Goal: Task Accomplishment & Management: Manage account settings

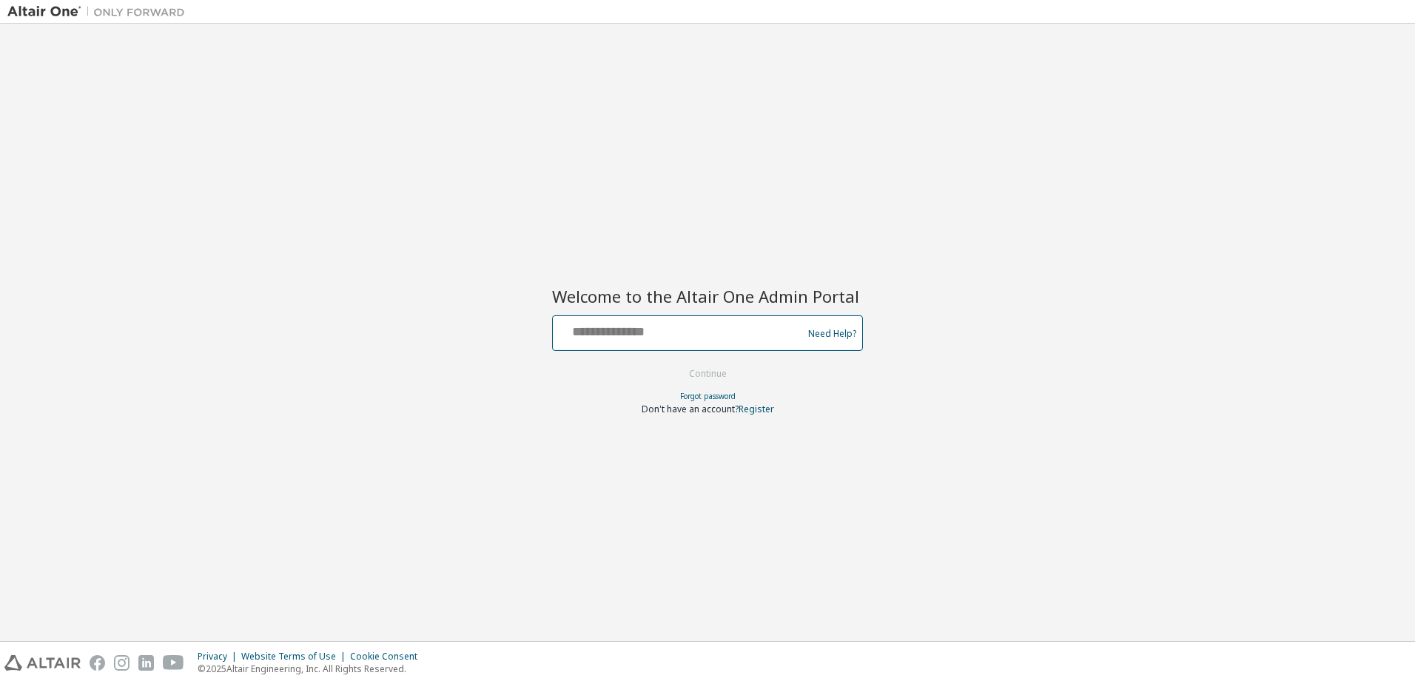
click at [665, 326] on input "text" at bounding box center [680, 329] width 242 height 21
type input "**********"
click at [709, 372] on button "Continue" at bounding box center [707, 374] width 69 height 22
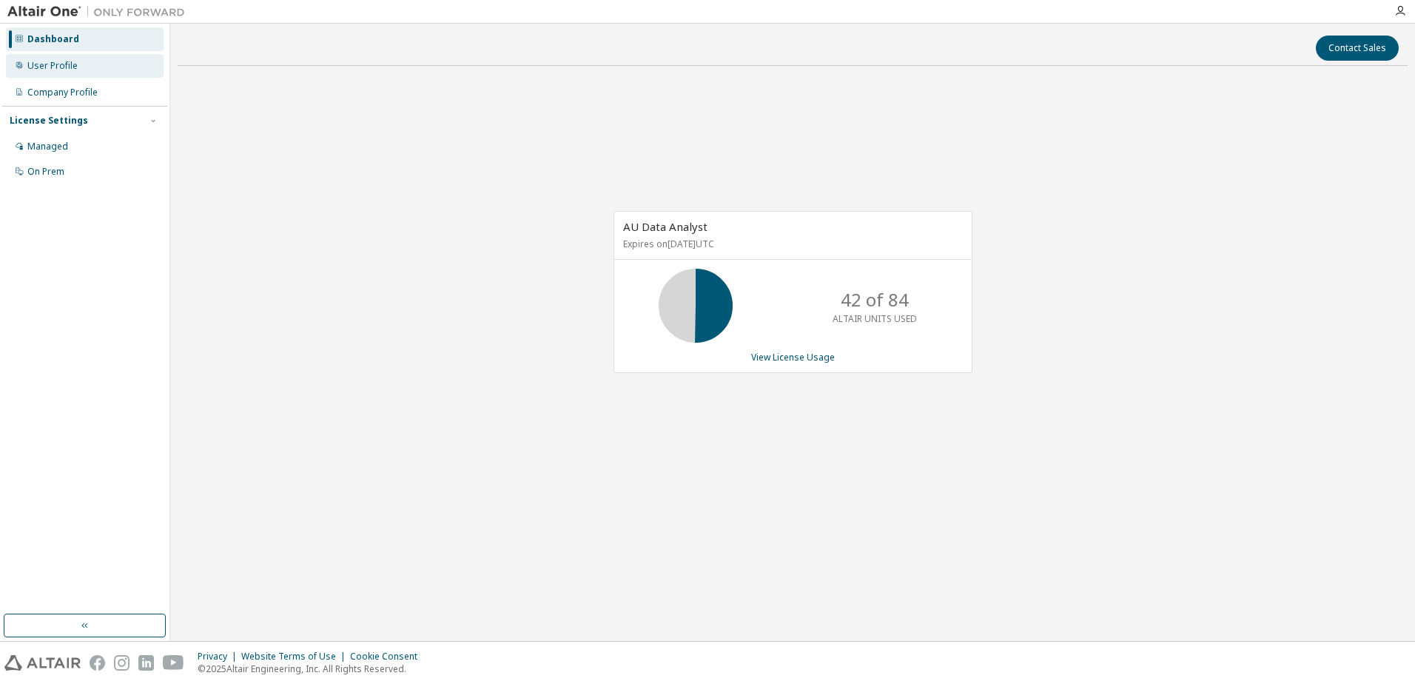
click at [51, 64] on div "User Profile" at bounding box center [52, 66] width 50 height 12
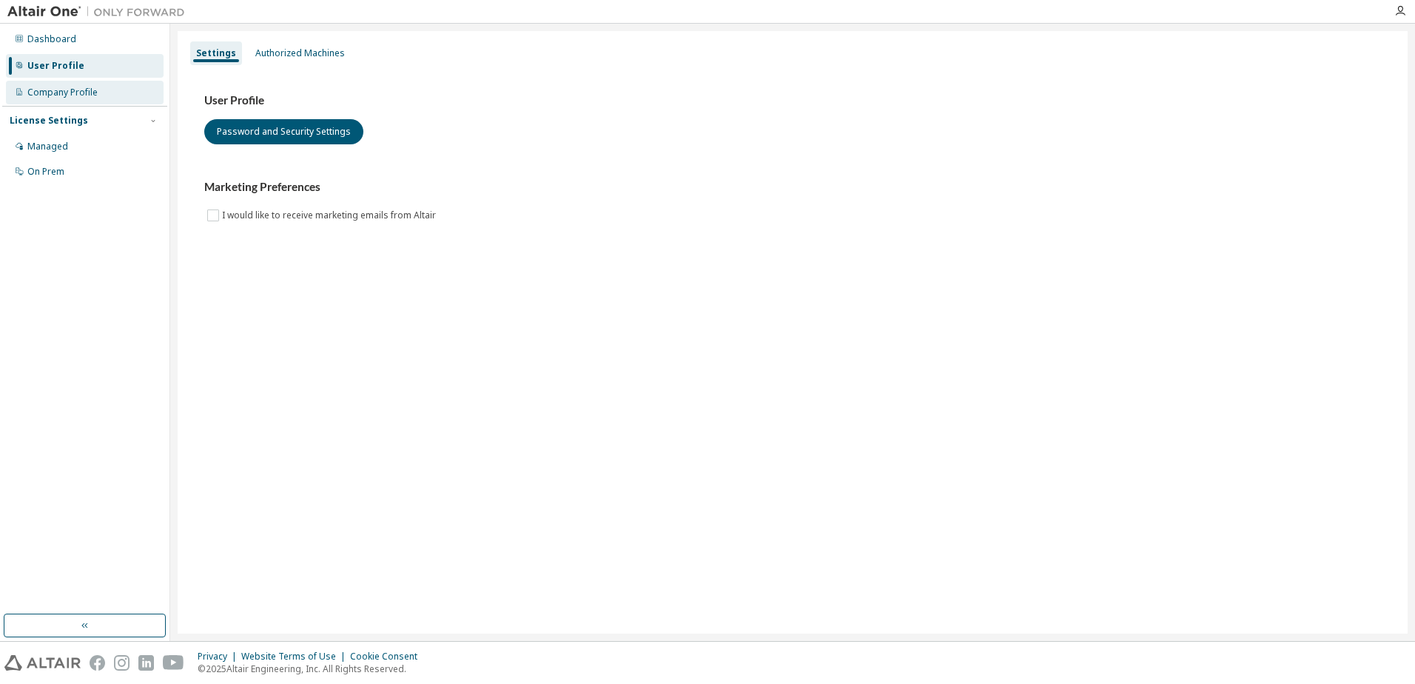
click at [57, 87] on div "Company Profile" at bounding box center [62, 93] width 70 height 12
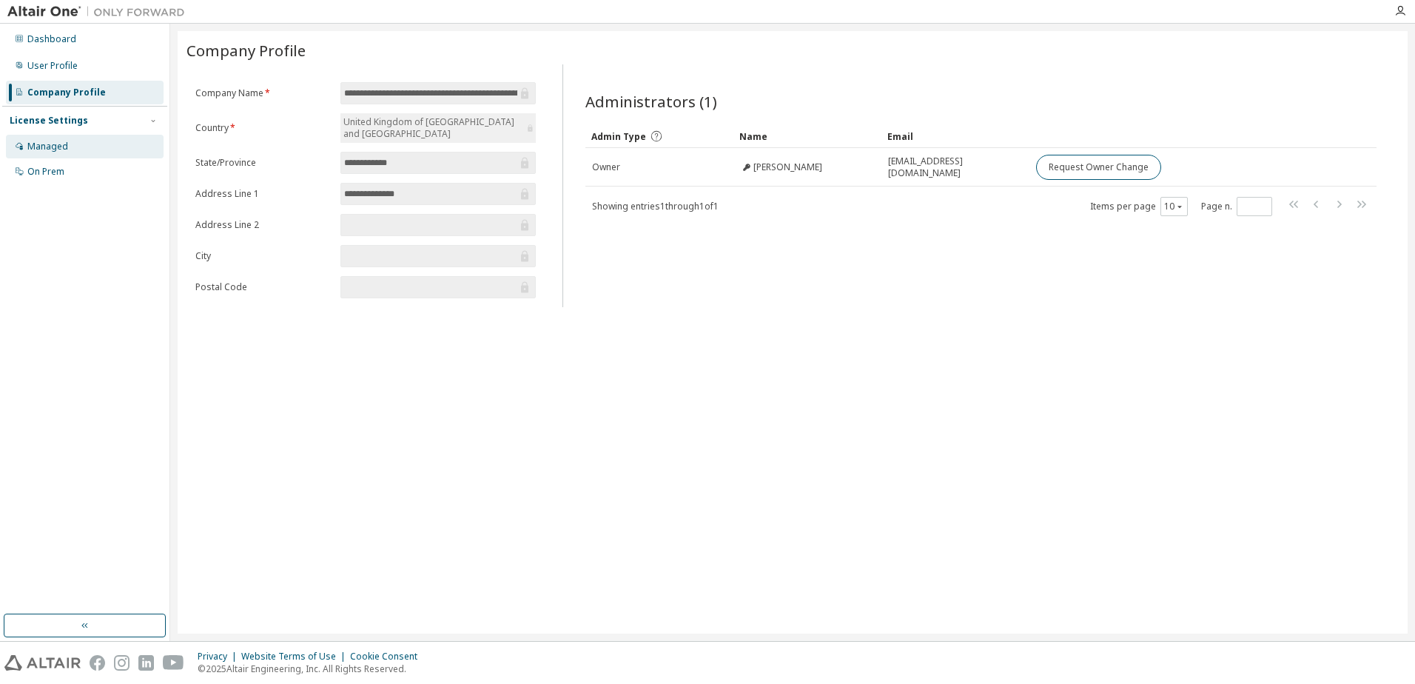
click at [58, 148] on div "Managed" at bounding box center [47, 147] width 41 height 12
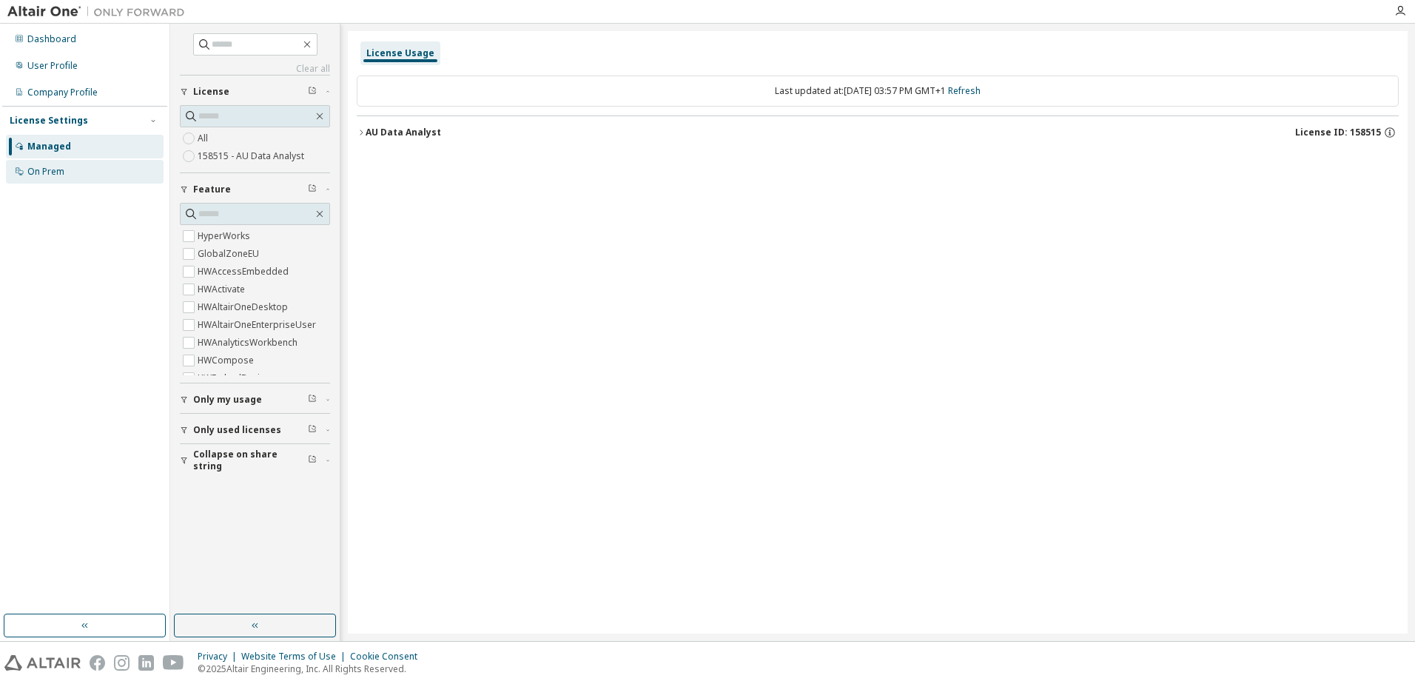
click at [50, 172] on div "On Prem" at bounding box center [45, 172] width 37 height 12
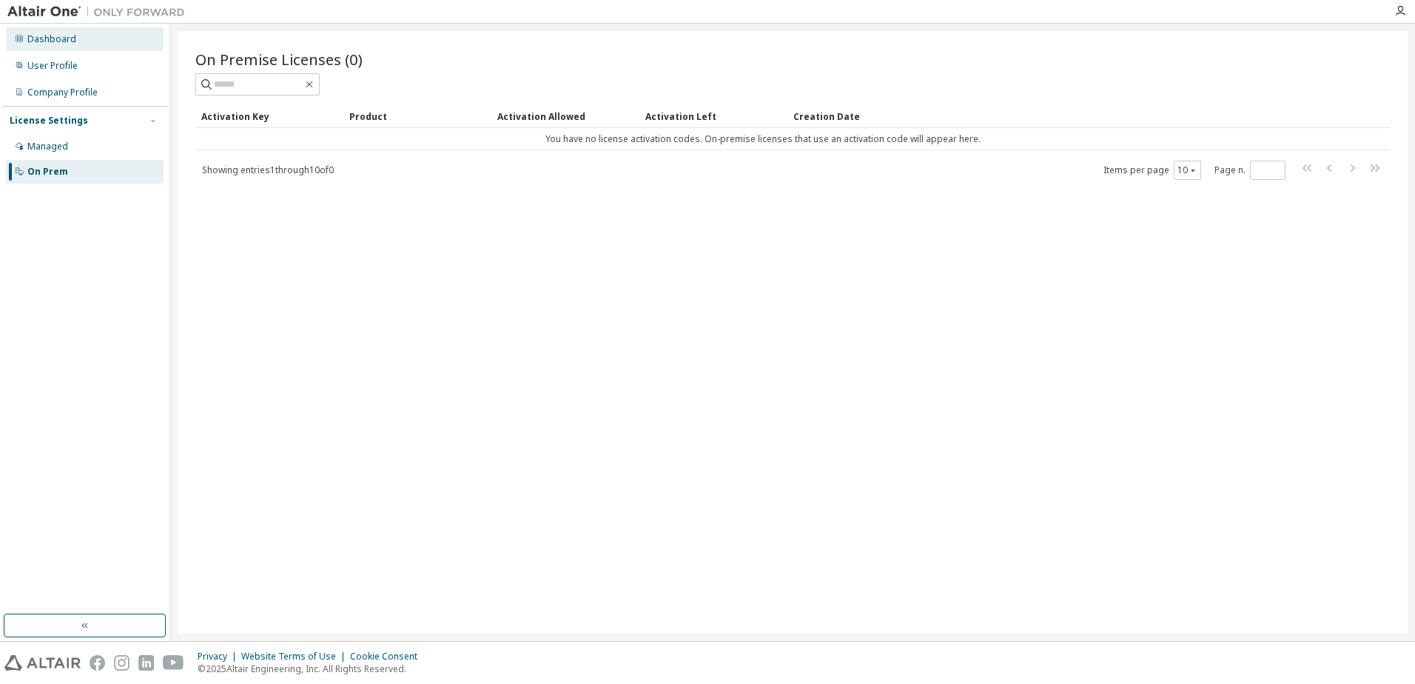
click at [63, 38] on div "Dashboard" at bounding box center [51, 39] width 49 height 12
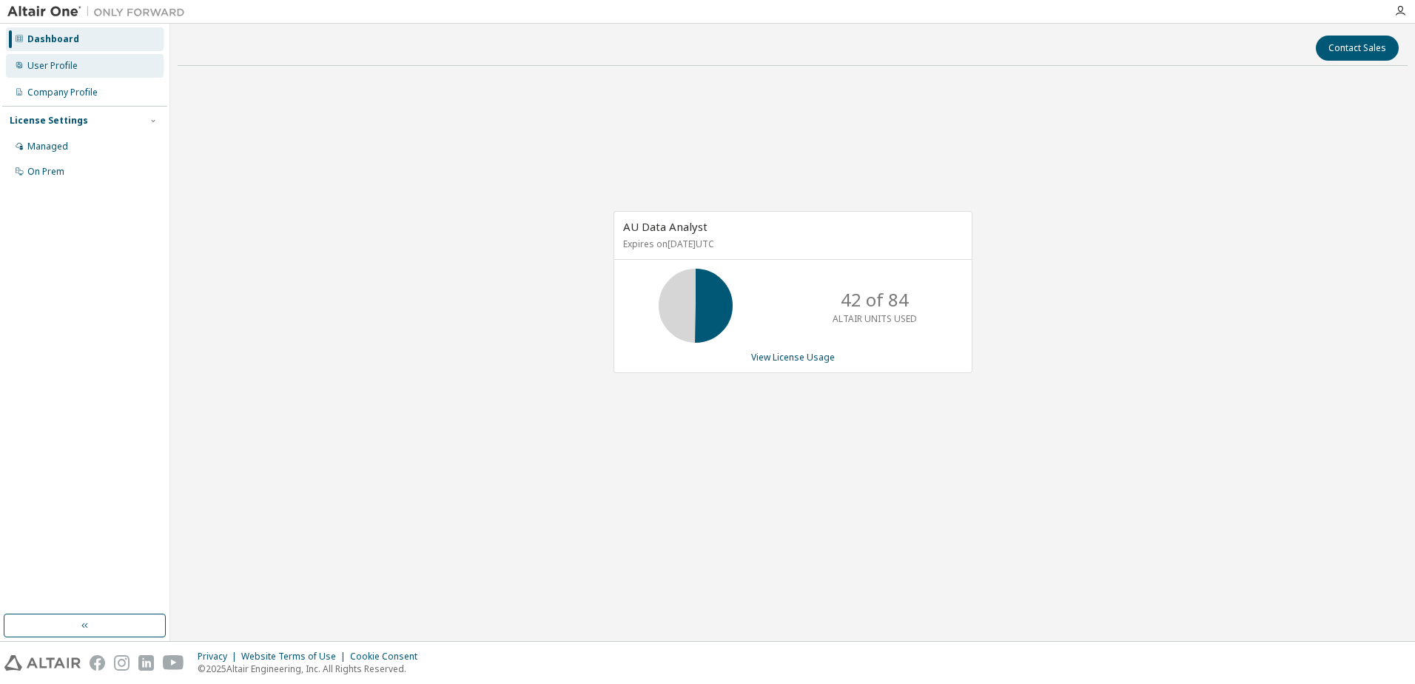
click at [58, 65] on div "User Profile" at bounding box center [52, 66] width 50 height 12
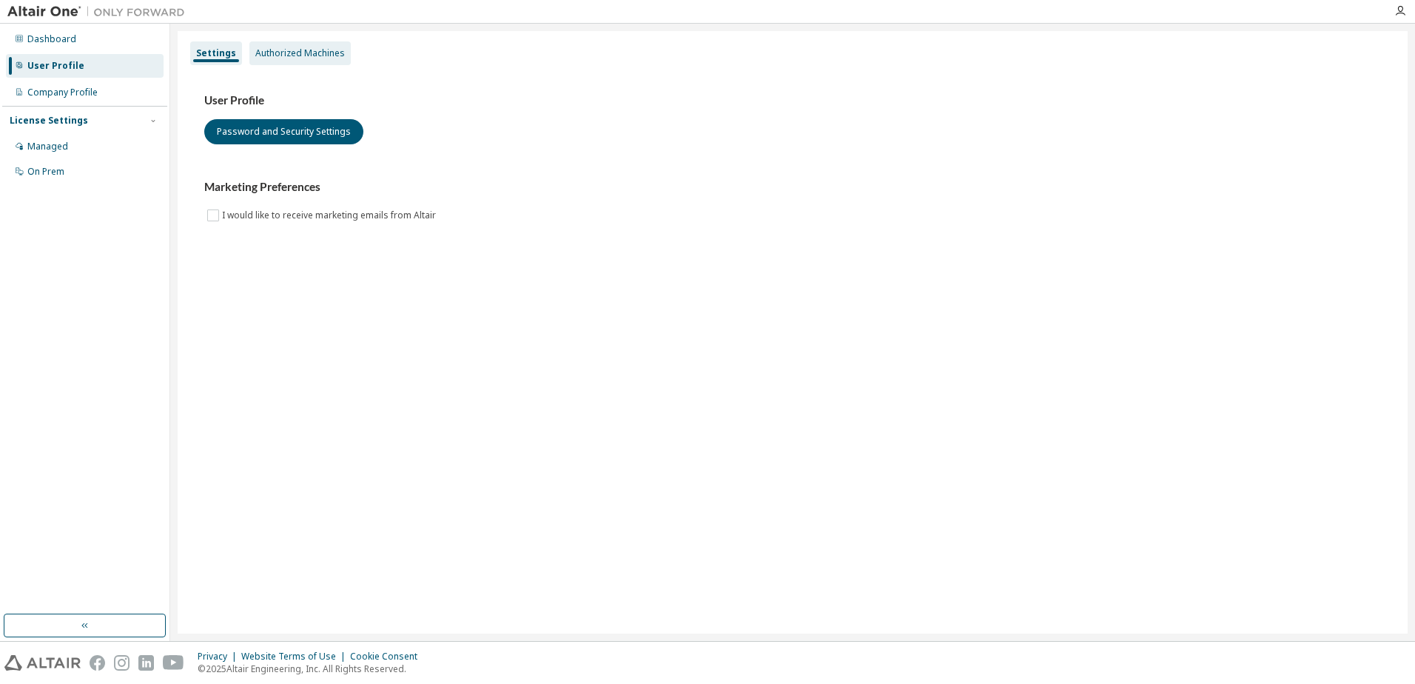
click at [312, 53] on div "Authorized Machines" at bounding box center [300, 53] width 90 height 12
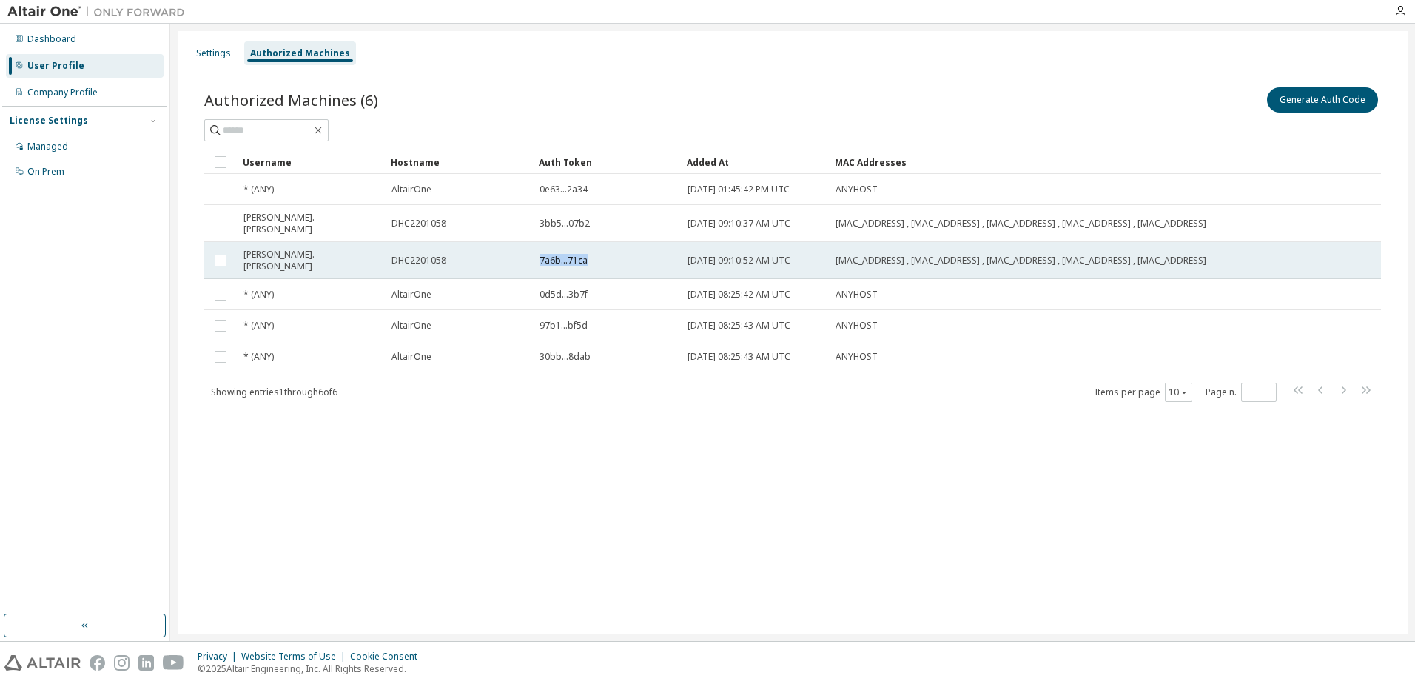
drag, startPoint x: 587, startPoint y: 259, endPoint x: 539, endPoint y: 262, distance: 48.2
click at [539, 262] on td "7a6b...71ca" at bounding box center [607, 260] width 148 height 37
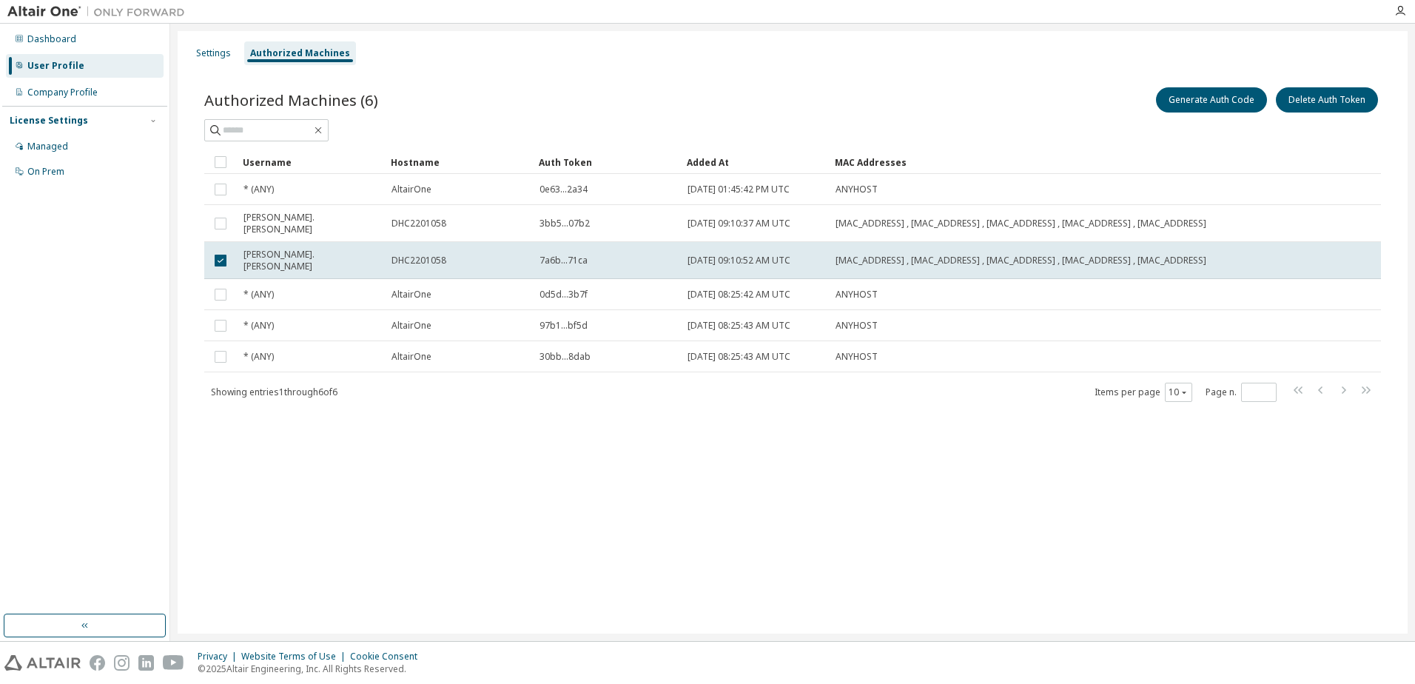
drag, startPoint x: 540, startPoint y: 259, endPoint x: 249, endPoint y: 522, distance: 391.4
click at [249, 522] on div "Settings Authorized Machines Authorized Machines (6) Generate Auth Code Delete …" at bounding box center [793, 332] width 1230 height 602
drag, startPoint x: 591, startPoint y: 257, endPoint x: 540, endPoint y: 266, distance: 51.8
click at [540, 266] on div "7a6b...71ca" at bounding box center [607, 261] width 135 height 12
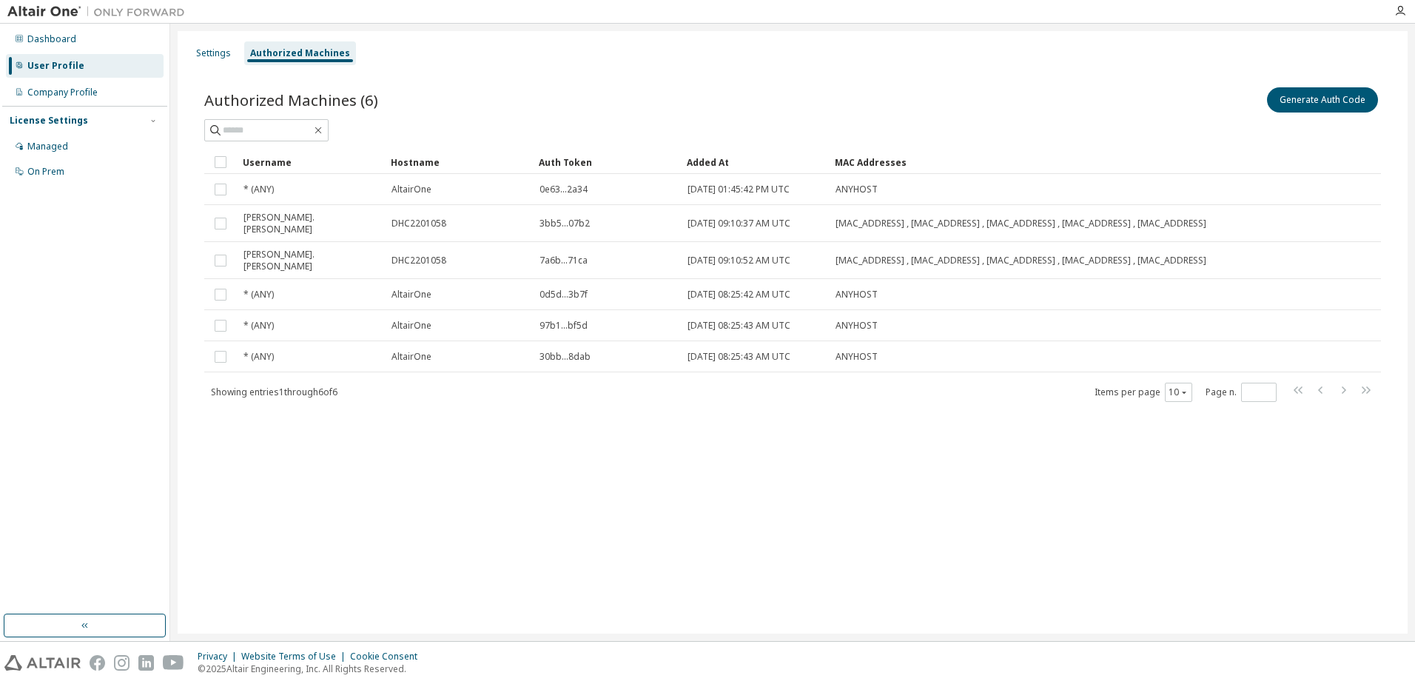
click at [1067, 128] on div at bounding box center [792, 130] width 1177 height 22
click at [696, 105] on div "Authorized Machines (6) Generate Auth Code" at bounding box center [792, 99] width 1177 height 31
click at [63, 36] on div "Dashboard" at bounding box center [51, 39] width 49 height 12
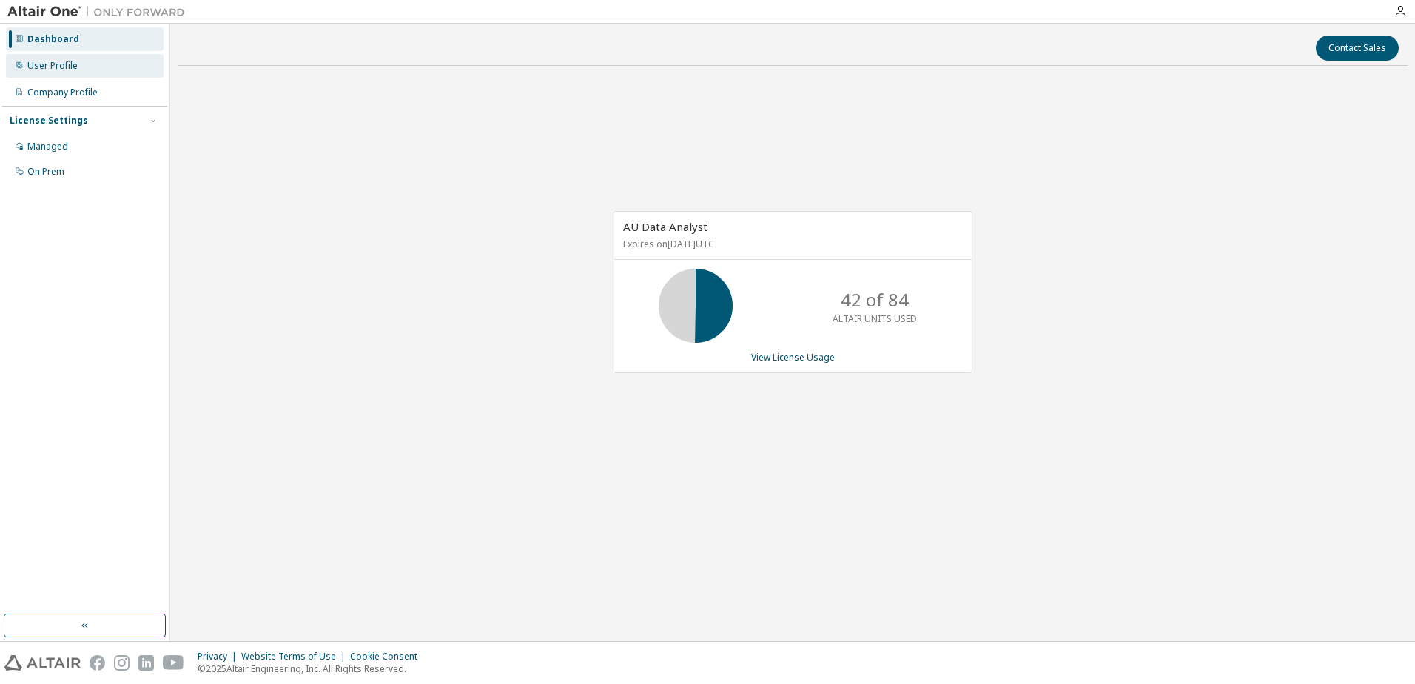
click at [60, 60] on div "User Profile" at bounding box center [52, 66] width 50 height 12
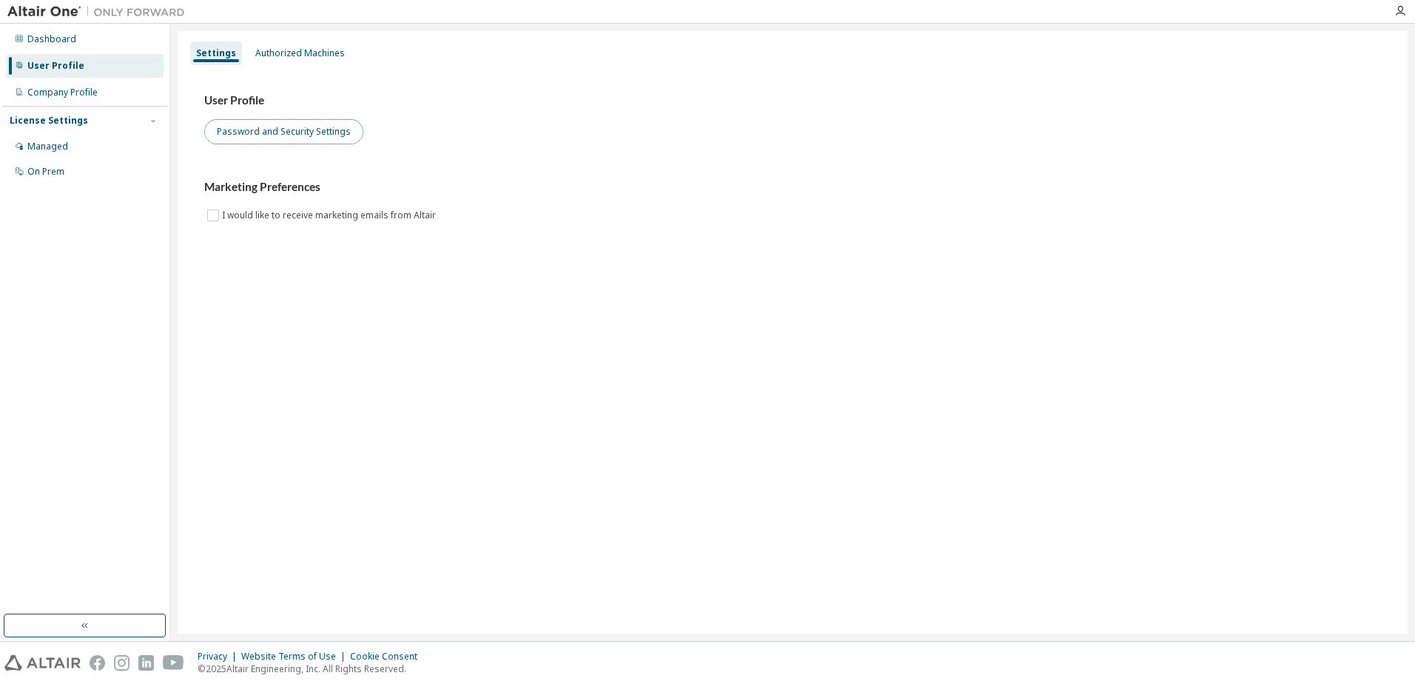
click at [331, 130] on button "Password and Security Settings" at bounding box center [283, 131] width 159 height 25
click at [320, 50] on div "Authorized Machines" at bounding box center [300, 53] width 90 height 12
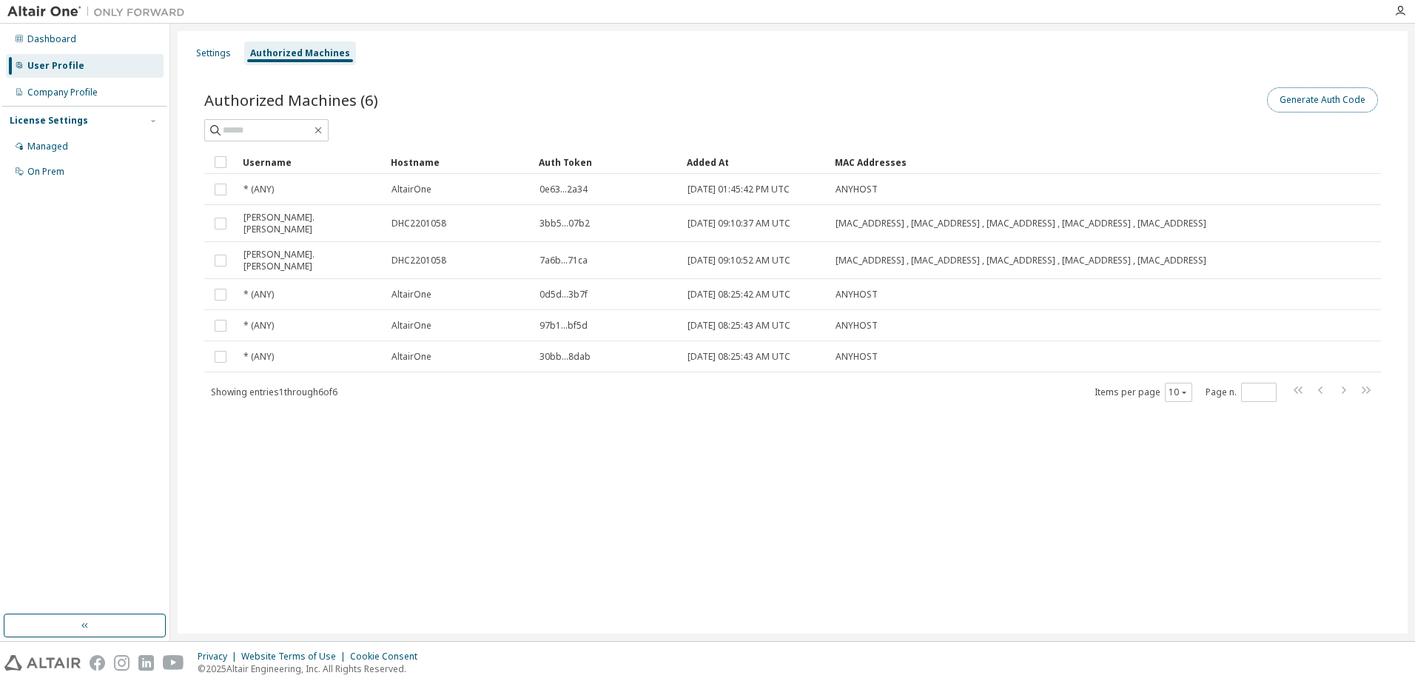
click at [1339, 100] on button "Generate Auth Code" at bounding box center [1322, 99] width 111 height 25
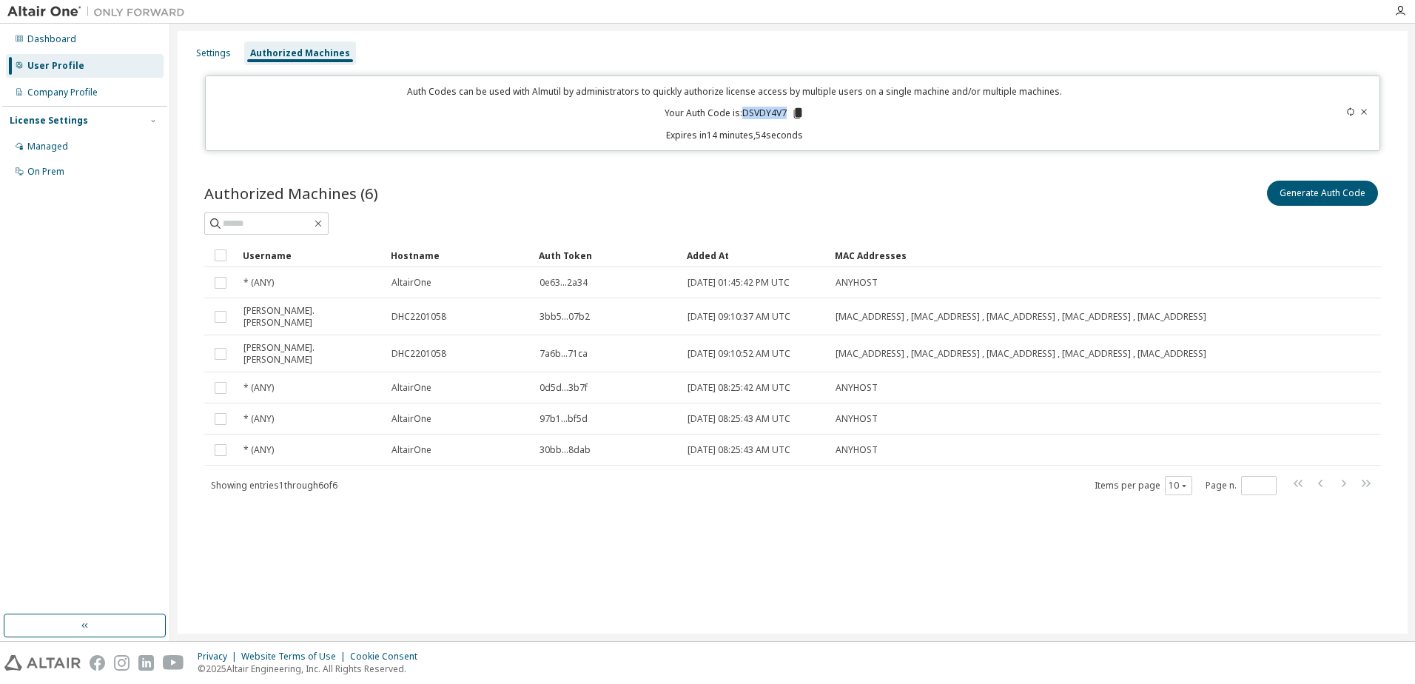
drag, startPoint x: 790, startPoint y: 111, endPoint x: 742, endPoint y: 114, distance: 47.5
click at [742, 114] on p "Your Auth Code is: DSVDY4V7" at bounding box center [735, 113] width 140 height 13
copy p "DSVDY4V7"
